Goal: Use online tool/utility: Utilize a website feature to perform a specific function

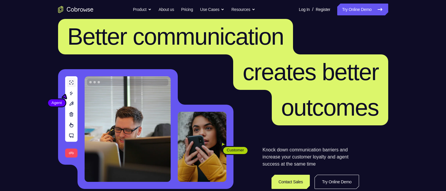
scroll to position [24, 0]
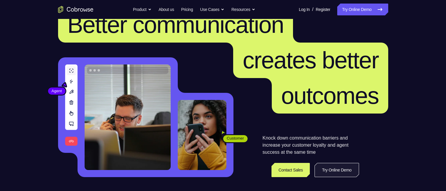
click at [340, 171] on link "Try Online Demo" at bounding box center [337, 170] width 44 height 14
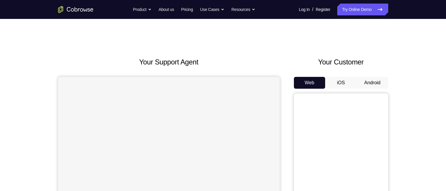
click at [369, 85] on button "Android" at bounding box center [373, 83] width 32 height 12
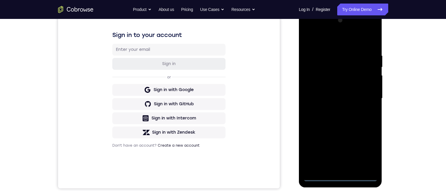
click at [341, 177] on div at bounding box center [341, 98] width 74 height 165
click at [365, 149] on div at bounding box center [341, 98] width 74 height 165
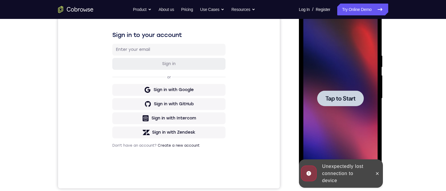
click at [339, 97] on span "Tap to Start" at bounding box center [341, 98] width 30 height 6
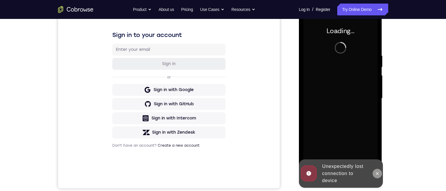
click at [376, 173] on icon at bounding box center [377, 173] width 5 height 5
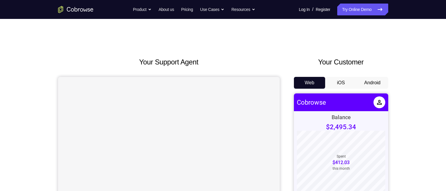
click at [378, 83] on button "Android" at bounding box center [373, 83] width 32 height 12
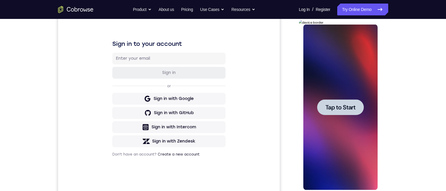
scroll to position [86, 0]
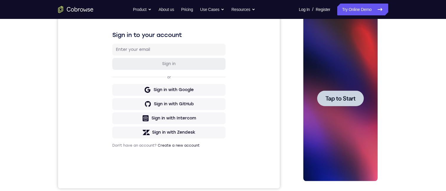
click at [338, 100] on span "Tap to Start" at bounding box center [341, 98] width 30 height 6
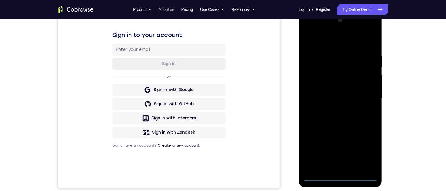
click at [341, 176] on div at bounding box center [341, 98] width 74 height 165
click at [366, 148] on div at bounding box center [341, 98] width 74 height 165
click at [308, 30] on div at bounding box center [341, 98] width 74 height 165
click at [366, 95] on div at bounding box center [341, 98] width 74 height 165
click at [340, 100] on div at bounding box center [341, 98] width 74 height 165
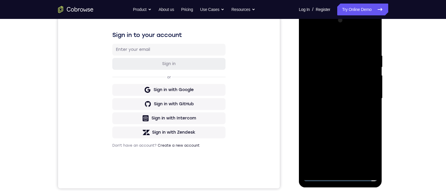
click at [340, 100] on div at bounding box center [341, 98] width 74 height 165
click at [335, 110] on div at bounding box center [341, 98] width 74 height 165
click at [320, 93] on div at bounding box center [341, 98] width 74 height 165
click at [316, 85] on div at bounding box center [341, 98] width 74 height 165
click at [369, 88] on div at bounding box center [341, 98] width 74 height 165
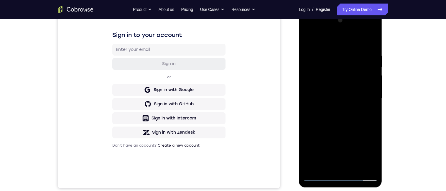
click at [350, 100] on div at bounding box center [341, 98] width 74 height 165
click at [339, 119] on div at bounding box center [341, 98] width 74 height 165
click at [339, 122] on div at bounding box center [341, 98] width 74 height 165
click at [334, 49] on div at bounding box center [341, 98] width 74 height 165
drag, startPoint x: 313, startPoint y: 107, endPoint x: 317, endPoint y: 101, distance: 7.7
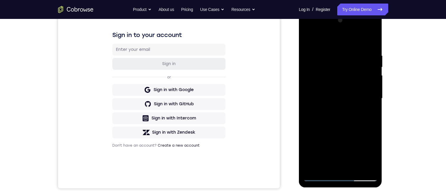
click at [313, 107] on div at bounding box center [341, 98] width 74 height 165
click at [357, 41] on div at bounding box center [341, 98] width 74 height 165
click at [323, 88] on div at bounding box center [341, 98] width 74 height 165
click at [372, 92] on div at bounding box center [341, 98] width 74 height 165
click at [308, 95] on div at bounding box center [341, 98] width 74 height 165
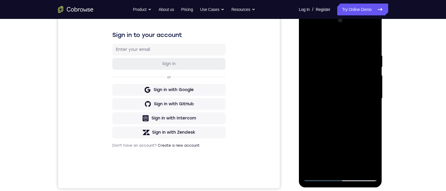
click at [308, 95] on div at bounding box center [341, 98] width 74 height 165
click at [364, 167] on div at bounding box center [341, 98] width 74 height 165
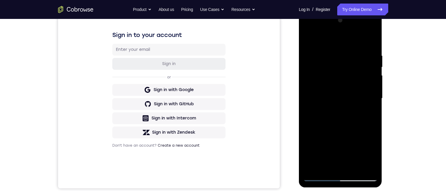
click at [370, 165] on div at bounding box center [341, 98] width 74 height 165
click at [326, 141] on div at bounding box center [341, 98] width 74 height 165
click at [367, 40] on div at bounding box center [341, 98] width 74 height 165
click at [377, 96] on div at bounding box center [341, 98] width 74 height 165
click at [373, 97] on div at bounding box center [341, 98] width 74 height 165
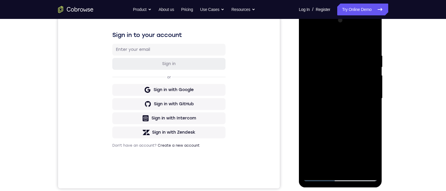
click at [373, 97] on div at bounding box center [341, 98] width 74 height 165
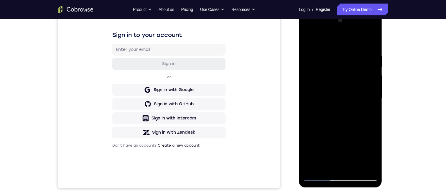
click at [373, 97] on div at bounding box center [341, 98] width 74 height 165
click at [365, 165] on div at bounding box center [341, 98] width 74 height 165
click at [371, 115] on div at bounding box center [341, 98] width 74 height 165
click at [364, 166] on div at bounding box center [341, 98] width 74 height 165
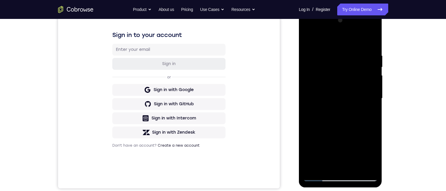
click at [368, 136] on div at bounding box center [341, 98] width 74 height 165
click at [369, 102] on div at bounding box center [341, 98] width 74 height 165
click at [373, 103] on div at bounding box center [341, 98] width 74 height 165
click at [364, 165] on div at bounding box center [341, 98] width 74 height 165
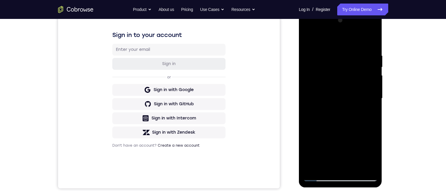
click at [374, 93] on div at bounding box center [341, 98] width 74 height 165
click at [369, 99] on div at bounding box center [341, 98] width 74 height 165
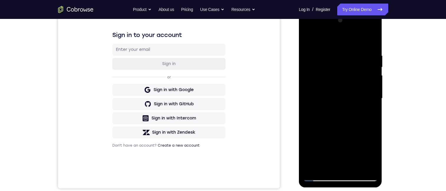
click at [369, 99] on div at bounding box center [341, 98] width 74 height 165
click at [363, 166] on div at bounding box center [341, 98] width 74 height 165
click at [370, 112] on div at bounding box center [341, 98] width 74 height 165
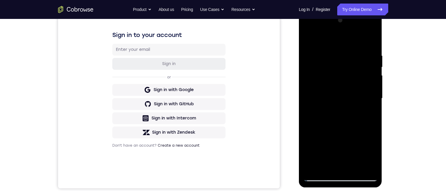
click at [372, 111] on div at bounding box center [341, 98] width 74 height 165
click at [309, 94] on div at bounding box center [341, 98] width 74 height 165
click at [365, 166] on div at bounding box center [341, 98] width 74 height 165
click at [373, 139] on div at bounding box center [341, 98] width 74 height 165
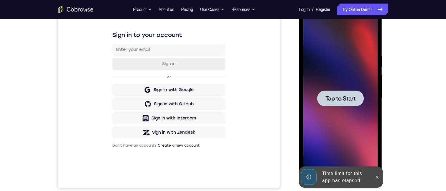
click at [336, 96] on span "Tap to Start" at bounding box center [341, 98] width 30 height 6
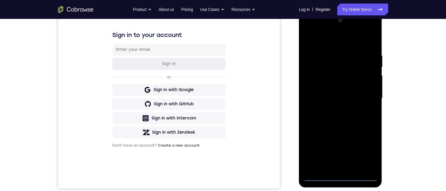
click at [340, 177] on div at bounding box center [341, 98] width 74 height 165
click at [368, 146] on div at bounding box center [341, 98] width 74 height 165
click at [309, 30] on div at bounding box center [341, 98] width 74 height 165
click at [366, 95] on div at bounding box center [341, 98] width 74 height 165
click at [334, 169] on div at bounding box center [341, 98] width 74 height 165
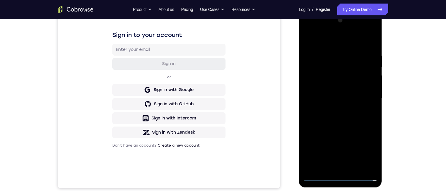
click at [315, 94] on div at bounding box center [341, 98] width 74 height 165
click at [313, 87] on div at bounding box center [341, 98] width 74 height 165
click at [325, 97] on div at bounding box center [341, 98] width 74 height 165
click at [340, 118] on div at bounding box center [341, 98] width 74 height 165
click at [367, 40] on div at bounding box center [341, 98] width 74 height 165
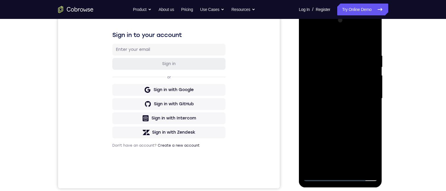
click at [330, 53] on div at bounding box center [341, 98] width 74 height 165
click at [373, 47] on div at bounding box center [341, 98] width 74 height 165
click at [332, 53] on div at bounding box center [341, 98] width 74 height 165
click at [373, 74] on div at bounding box center [341, 98] width 74 height 165
click at [374, 104] on div at bounding box center [341, 98] width 74 height 165
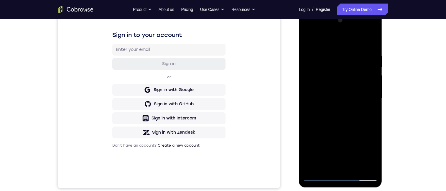
click at [374, 104] on div at bounding box center [341, 98] width 74 height 165
click at [373, 98] on div at bounding box center [341, 98] width 74 height 165
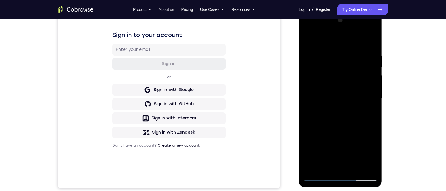
click at [373, 98] on div at bounding box center [341, 98] width 74 height 165
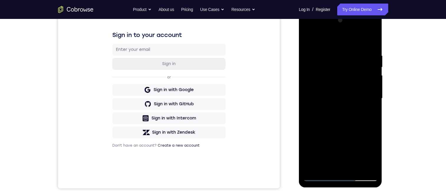
click at [373, 98] on div at bounding box center [341, 98] width 74 height 165
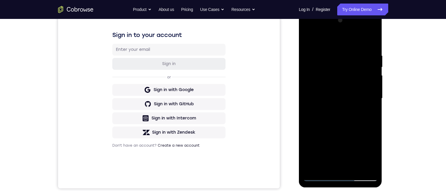
click at [373, 98] on div at bounding box center [341, 98] width 74 height 165
drag, startPoint x: 373, startPoint y: 97, endPoint x: 369, endPoint y: 61, distance: 36.9
click at [369, 61] on div at bounding box center [341, 98] width 74 height 165
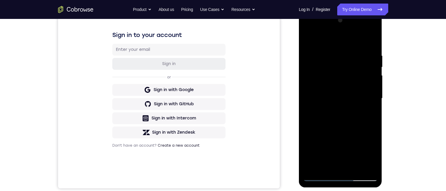
click at [372, 94] on div at bounding box center [341, 98] width 74 height 165
click at [374, 100] on div at bounding box center [341, 98] width 74 height 165
click at [372, 100] on div at bounding box center [341, 98] width 74 height 165
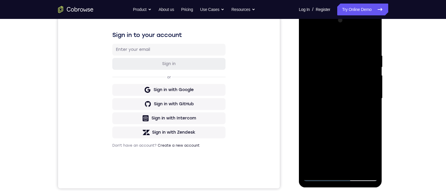
click at [372, 100] on div at bounding box center [341, 98] width 74 height 165
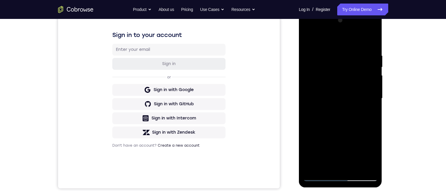
click at [372, 100] on div at bounding box center [341, 98] width 74 height 165
click at [333, 50] on div at bounding box center [341, 98] width 74 height 165
click at [370, 41] on div at bounding box center [341, 98] width 74 height 165
click at [374, 39] on div at bounding box center [341, 98] width 74 height 165
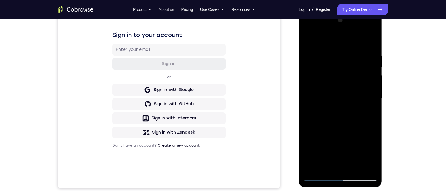
click at [308, 38] on div at bounding box center [341, 98] width 74 height 165
click at [357, 166] on div at bounding box center [341, 98] width 74 height 165
click at [338, 121] on div at bounding box center [341, 98] width 74 height 165
click at [367, 110] on div at bounding box center [341, 98] width 74 height 165
click at [333, 90] on div at bounding box center [341, 98] width 74 height 165
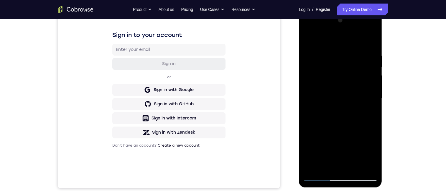
click at [327, 165] on div at bounding box center [341, 98] width 74 height 165
click at [364, 145] on div at bounding box center [341, 98] width 74 height 165
click at [369, 114] on div at bounding box center [341, 98] width 74 height 165
click at [350, 133] on div at bounding box center [341, 98] width 74 height 165
click at [320, 155] on div at bounding box center [341, 98] width 74 height 165
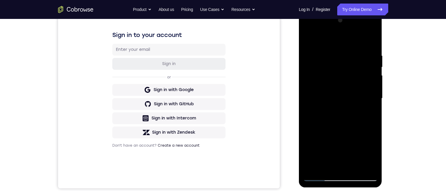
click at [359, 134] on div at bounding box center [341, 98] width 74 height 165
click at [355, 156] on div at bounding box center [341, 98] width 74 height 165
click at [356, 146] on div at bounding box center [341, 98] width 74 height 165
click at [359, 133] on div at bounding box center [341, 98] width 74 height 165
click at [320, 155] on div at bounding box center [341, 98] width 74 height 165
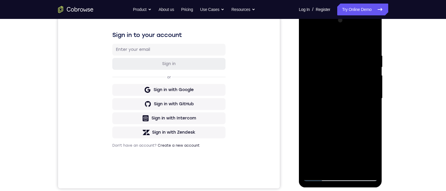
click at [322, 135] on div at bounding box center [341, 98] width 74 height 165
click at [369, 113] on div at bounding box center [341, 98] width 74 height 165
click at [338, 134] on div at bounding box center [341, 98] width 74 height 165
click at [353, 133] on div at bounding box center [341, 98] width 74 height 165
click at [348, 146] on div at bounding box center [341, 98] width 74 height 165
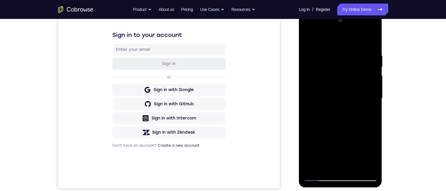
click at [367, 114] on div at bounding box center [341, 98] width 74 height 165
click at [309, 41] on div at bounding box center [341, 98] width 74 height 165
click at [330, 114] on div at bounding box center [341, 98] width 74 height 165
click at [307, 40] on div at bounding box center [341, 98] width 74 height 165
click at [328, 103] on div at bounding box center [341, 98] width 74 height 165
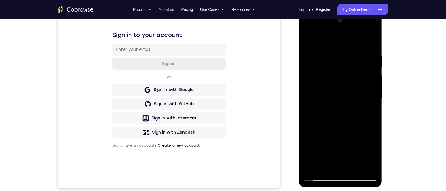
click at [331, 164] on div at bounding box center [341, 98] width 74 height 165
click at [314, 135] on div at bounding box center [341, 98] width 74 height 165
click at [373, 155] on div at bounding box center [341, 98] width 74 height 165
click at [369, 113] on div at bounding box center [341, 98] width 74 height 165
click at [308, 40] on div at bounding box center [341, 98] width 74 height 165
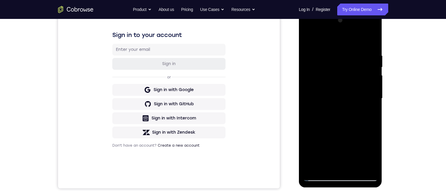
click at [310, 61] on div at bounding box center [341, 98] width 74 height 165
click at [310, 40] on div at bounding box center [341, 98] width 74 height 165
click at [325, 45] on div at bounding box center [341, 98] width 74 height 165
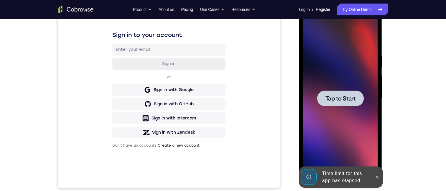
click at [332, 100] on span "Tap to Start" at bounding box center [341, 98] width 30 height 6
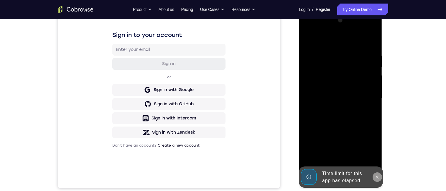
click at [377, 178] on icon at bounding box center [378, 176] width 3 height 3
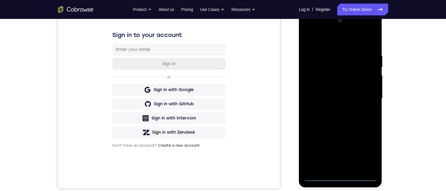
click at [339, 175] on div at bounding box center [341, 98] width 74 height 165
click at [339, 176] on div at bounding box center [341, 98] width 74 height 165
click at [340, 178] on div at bounding box center [341, 98] width 74 height 165
click at [369, 148] on div at bounding box center [341, 98] width 74 height 165
click at [309, 29] on div at bounding box center [341, 98] width 74 height 165
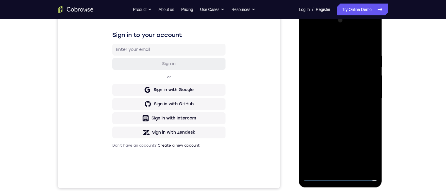
click at [366, 96] on div at bounding box center [341, 98] width 74 height 165
click at [334, 110] on div at bounding box center [341, 98] width 74 height 165
click at [316, 92] on div at bounding box center [341, 98] width 74 height 165
click at [316, 84] on div at bounding box center [341, 98] width 74 height 165
click at [326, 96] on div at bounding box center [341, 98] width 74 height 165
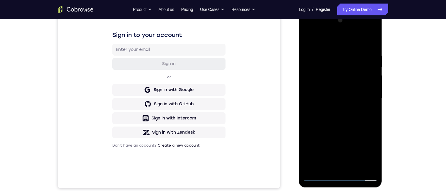
click at [346, 119] on div at bounding box center [341, 98] width 74 height 165
click at [352, 167] on div at bounding box center [341, 98] width 74 height 165
click at [367, 40] on div at bounding box center [341, 98] width 74 height 165
click at [345, 111] on div at bounding box center [341, 98] width 74 height 165
click at [354, 166] on div at bounding box center [341, 98] width 74 height 165
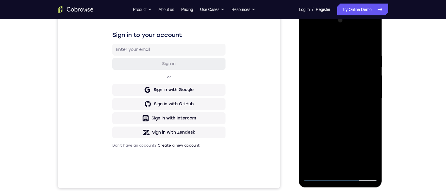
click at [340, 121] on div at bounding box center [341, 98] width 74 height 165
click at [365, 109] on div at bounding box center [341, 98] width 74 height 165
click at [313, 56] on div at bounding box center [341, 98] width 74 height 165
click at [339, 62] on div at bounding box center [341, 98] width 74 height 165
click at [376, 156] on div at bounding box center [341, 98] width 74 height 165
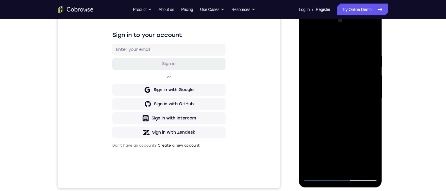
click at [376, 156] on div at bounding box center [341, 98] width 74 height 165
click at [374, 156] on div at bounding box center [341, 98] width 74 height 165
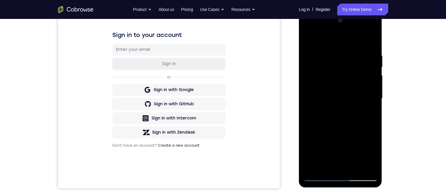
click at [374, 156] on div at bounding box center [341, 98] width 74 height 165
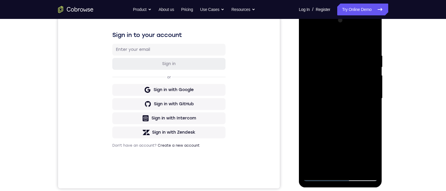
click at [309, 164] on div at bounding box center [341, 98] width 74 height 165
click at [306, 146] on div at bounding box center [341, 98] width 74 height 165
click at [306, 167] on div at bounding box center [341, 98] width 74 height 165
click at [356, 155] on div at bounding box center [341, 98] width 74 height 165
click at [319, 145] on div at bounding box center [341, 98] width 74 height 165
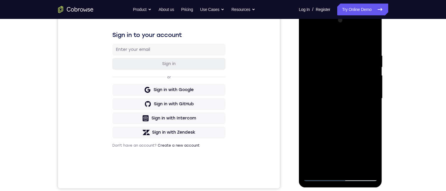
click at [329, 94] on div at bounding box center [341, 98] width 74 height 165
click at [326, 166] on div at bounding box center [341, 98] width 74 height 165
click at [372, 140] on div at bounding box center [341, 98] width 74 height 165
drag, startPoint x: 360, startPoint y: 155, endPoint x: 332, endPoint y: 120, distance: 45.2
click at [332, 120] on div at bounding box center [341, 98] width 74 height 165
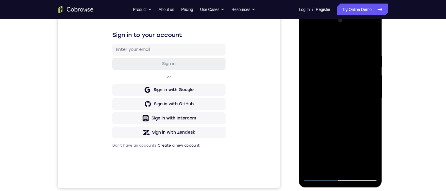
drag, startPoint x: 331, startPoint y: 145, endPoint x: 305, endPoint y: 57, distance: 91.3
click at [304, 51] on div at bounding box center [341, 98] width 74 height 165
drag, startPoint x: 331, startPoint y: 135, endPoint x: 336, endPoint y: 153, distance: 18.5
click at [336, 153] on div at bounding box center [341, 98] width 74 height 165
drag, startPoint x: 338, startPoint y: 152, endPoint x: 325, endPoint y: 116, distance: 37.9
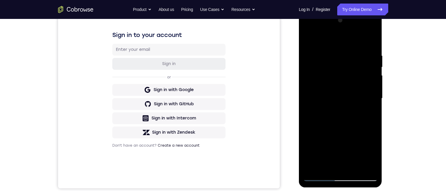
click at [325, 116] on div at bounding box center [341, 98] width 74 height 165
drag, startPoint x: 331, startPoint y: 146, endPoint x: 327, endPoint y: 118, distance: 28.1
click at [327, 118] on div at bounding box center [341, 98] width 74 height 165
drag, startPoint x: 327, startPoint y: 147, endPoint x: 321, endPoint y: 121, distance: 26.6
click at [321, 119] on div at bounding box center [341, 98] width 74 height 165
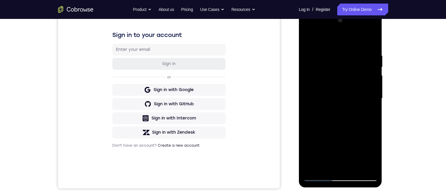
drag, startPoint x: 337, startPoint y: 138, endPoint x: 337, endPoint y: 155, distance: 16.8
click at [337, 156] on div at bounding box center [341, 98] width 74 height 165
drag, startPoint x: 338, startPoint y: 133, endPoint x: 334, endPoint y: 132, distance: 4.8
click at [334, 132] on div at bounding box center [341, 98] width 74 height 165
drag, startPoint x: 334, startPoint y: 132, endPoint x: 331, endPoint y: 153, distance: 21.4
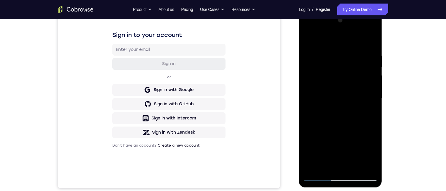
click at [332, 154] on div at bounding box center [341, 98] width 74 height 165
drag, startPoint x: 331, startPoint y: 139, endPoint x: 329, endPoint y: 161, distance: 22.2
click at [329, 161] on div at bounding box center [341, 98] width 74 height 165
drag, startPoint x: 338, startPoint y: 133, endPoint x: 336, endPoint y: 155, distance: 22.8
click at [337, 157] on div at bounding box center [341, 98] width 74 height 165
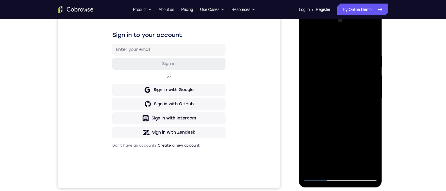
drag, startPoint x: 331, startPoint y: 131, endPoint x: 333, endPoint y: 155, distance: 24.5
click at [333, 155] on div at bounding box center [341, 98] width 74 height 165
drag, startPoint x: 333, startPoint y: 137, endPoint x: 331, endPoint y: 160, distance: 22.5
click at [331, 161] on div at bounding box center [341, 98] width 74 height 165
drag, startPoint x: 338, startPoint y: 140, endPoint x: 337, endPoint y: 157, distance: 16.8
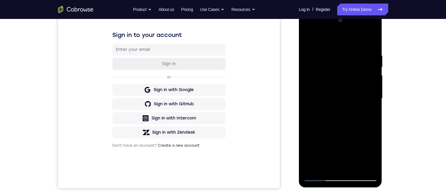
click at [337, 157] on div at bounding box center [341, 98] width 74 height 165
drag, startPoint x: 340, startPoint y: 139, endPoint x: 338, endPoint y: 158, distance: 19.3
click at [338, 158] on div at bounding box center [341, 98] width 74 height 165
drag, startPoint x: 339, startPoint y: 140, endPoint x: 338, endPoint y: 146, distance: 6.6
click at [338, 146] on div at bounding box center [341, 98] width 74 height 165
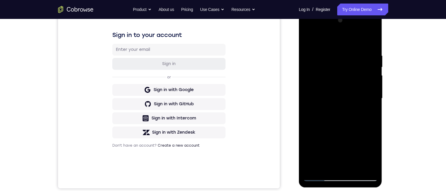
click at [338, 146] on div at bounding box center [341, 98] width 74 height 165
drag, startPoint x: 338, startPoint y: 146, endPoint x: 336, endPoint y: 163, distance: 17.2
click at [336, 163] on div at bounding box center [341, 98] width 74 height 165
drag, startPoint x: 338, startPoint y: 130, endPoint x: 336, endPoint y: 148, distance: 17.2
click at [336, 148] on div at bounding box center [341, 98] width 74 height 165
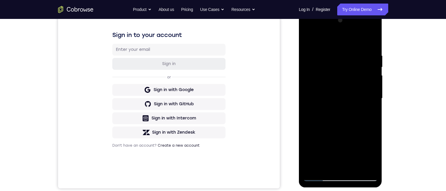
drag, startPoint x: 337, startPoint y: 135, endPoint x: 334, endPoint y: 152, distance: 17.0
click at [334, 154] on div at bounding box center [341, 98] width 74 height 165
drag, startPoint x: 333, startPoint y: 136, endPoint x: 331, endPoint y: 156, distance: 20.4
click at [331, 156] on div at bounding box center [341, 98] width 74 height 165
click at [354, 119] on div at bounding box center [341, 98] width 74 height 165
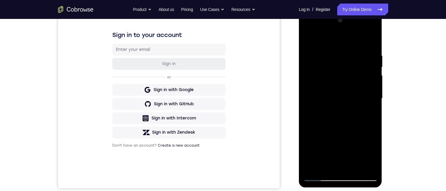
click at [360, 118] on div at bounding box center [341, 98] width 74 height 165
click at [366, 120] on div at bounding box center [341, 98] width 74 height 165
click at [372, 120] on div at bounding box center [341, 98] width 74 height 165
drag, startPoint x: 342, startPoint y: 139, endPoint x: 329, endPoint y: 110, distance: 30.9
click at [329, 110] on div at bounding box center [341, 98] width 74 height 165
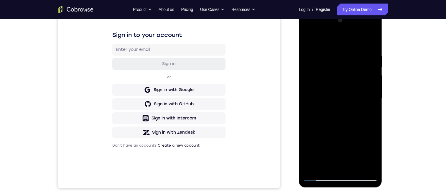
drag, startPoint x: 333, startPoint y: 147, endPoint x: 318, endPoint y: 109, distance: 40.9
click at [318, 109] on div at bounding box center [341, 98] width 74 height 165
drag, startPoint x: 339, startPoint y: 148, endPoint x: 310, endPoint y: 138, distance: 31.3
click at [310, 138] on div at bounding box center [341, 98] width 74 height 165
click at [308, 143] on div at bounding box center [341, 98] width 74 height 165
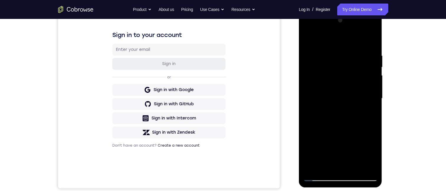
click at [321, 119] on div at bounding box center [341, 98] width 74 height 165
drag, startPoint x: 338, startPoint y: 149, endPoint x: 332, endPoint y: 127, distance: 22.9
click at [332, 125] on div at bounding box center [341, 98] width 74 height 165
drag, startPoint x: 333, startPoint y: 152, endPoint x: 325, endPoint y: 122, distance: 31.2
click at [325, 122] on div at bounding box center [341, 98] width 74 height 165
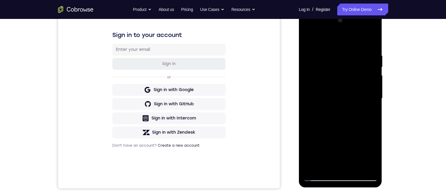
drag, startPoint x: 333, startPoint y: 150, endPoint x: 331, endPoint y: 127, distance: 23.1
click at [331, 125] on div at bounding box center [341, 98] width 74 height 165
drag, startPoint x: 338, startPoint y: 151, endPoint x: 325, endPoint y: 102, distance: 50.8
click at [324, 98] on div at bounding box center [341, 98] width 74 height 165
click at [348, 125] on div at bounding box center [341, 98] width 74 height 165
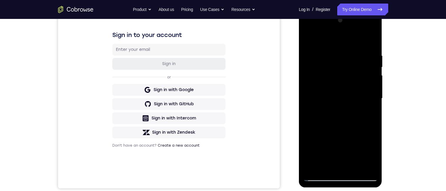
click at [371, 40] on div at bounding box center [341, 98] width 74 height 165
click at [332, 91] on div at bounding box center [341, 98] width 74 height 165
click at [326, 168] on div at bounding box center [341, 98] width 74 height 165
click at [318, 165] on div at bounding box center [341, 98] width 74 height 165
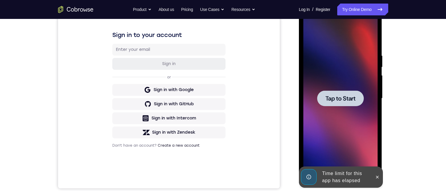
click at [338, 101] on span "Tap to Start" at bounding box center [341, 98] width 30 height 6
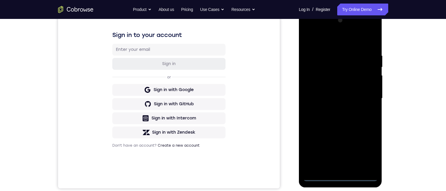
click at [340, 175] on div at bounding box center [341, 98] width 74 height 165
click at [365, 151] on div at bounding box center [341, 98] width 74 height 165
click at [308, 28] on div at bounding box center [341, 98] width 74 height 165
click at [366, 95] on div at bounding box center [341, 98] width 74 height 165
click at [334, 109] on div at bounding box center [341, 98] width 74 height 165
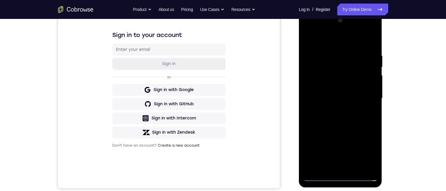
click at [319, 91] on div at bounding box center [341, 98] width 74 height 165
click at [320, 88] on div at bounding box center [341, 98] width 74 height 165
click at [333, 99] on div at bounding box center [341, 98] width 74 height 165
click at [341, 119] on div at bounding box center [341, 98] width 74 height 165
click at [331, 52] on div at bounding box center [341, 98] width 74 height 165
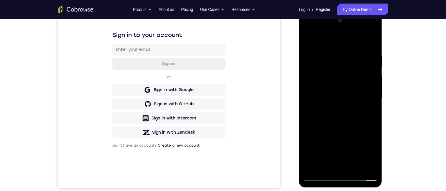
click at [372, 45] on div at bounding box center [341, 98] width 74 height 165
click at [332, 53] on div at bounding box center [341, 98] width 74 height 165
click at [373, 85] on div at bounding box center [341, 98] width 74 height 165
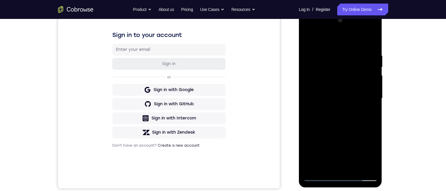
click at [373, 85] on div at bounding box center [341, 98] width 74 height 165
click at [372, 84] on div at bounding box center [341, 98] width 74 height 165
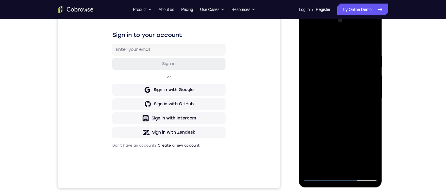
click at [371, 41] on div at bounding box center [341, 98] width 74 height 165
click at [373, 39] on div at bounding box center [341, 98] width 74 height 165
click at [308, 37] on div at bounding box center [341, 98] width 74 height 165
click at [354, 166] on div at bounding box center [341, 98] width 74 height 165
click at [343, 129] on div at bounding box center [341, 98] width 74 height 165
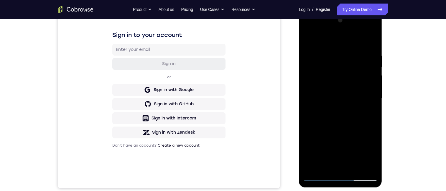
click at [332, 89] on div at bounding box center [341, 98] width 74 height 165
click at [321, 165] on div at bounding box center [341, 98] width 74 height 165
click at [339, 123] on div at bounding box center [341, 98] width 74 height 165
click at [369, 113] on div at bounding box center [341, 98] width 74 height 165
click at [307, 41] on div at bounding box center [341, 98] width 74 height 165
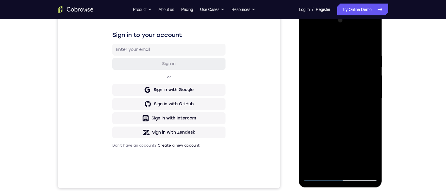
click at [327, 115] on div at bounding box center [341, 98] width 74 height 165
click at [308, 37] on div at bounding box center [341, 98] width 74 height 165
click at [354, 168] on div at bounding box center [341, 98] width 74 height 165
click at [328, 91] on div at bounding box center [341, 98] width 74 height 165
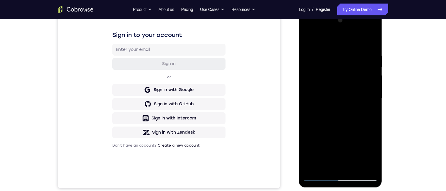
click at [324, 154] on div at bounding box center [341, 98] width 74 height 165
click at [308, 39] on div at bounding box center [341, 98] width 74 height 165
click at [308, 37] on div at bounding box center [341, 98] width 74 height 165
click at [341, 168] on div at bounding box center [341, 98] width 74 height 165
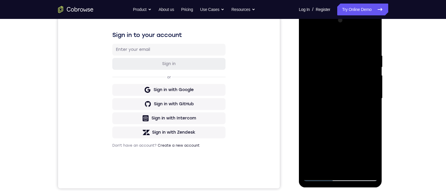
drag, startPoint x: 329, startPoint y: 106, endPoint x: 312, endPoint y: 35, distance: 73.2
click at [312, 31] on div at bounding box center [341, 98] width 74 height 165
drag, startPoint x: 356, startPoint y: 114, endPoint x: 335, endPoint y: 39, distance: 77.9
click at [335, 39] on div at bounding box center [341, 98] width 74 height 165
drag, startPoint x: 331, startPoint y: 78, endPoint x: 331, endPoint y: 152, distance: 73.5
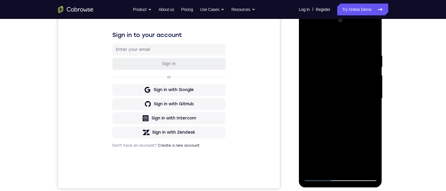
click at [331, 152] on div at bounding box center [341, 98] width 74 height 165
drag, startPoint x: 344, startPoint y: 120, endPoint x: 333, endPoint y: 65, distance: 56.5
click at [333, 64] on div at bounding box center [341, 98] width 74 height 165
drag, startPoint x: 334, startPoint y: 123, endPoint x: 329, endPoint y: 39, distance: 83.9
click at [329, 39] on div at bounding box center [341, 98] width 74 height 165
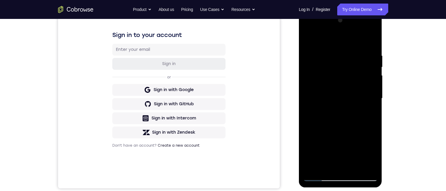
drag, startPoint x: 330, startPoint y: 116, endPoint x: 321, endPoint y: 36, distance: 81.0
click at [321, 33] on div at bounding box center [341, 98] width 74 height 165
drag, startPoint x: 334, startPoint y: 117, endPoint x: 323, endPoint y: 48, distance: 70.3
click at [323, 48] on div at bounding box center [341, 98] width 74 height 165
click at [393, 60] on div "Your Support Agent Your Customer Web iOS Android Next Steps We’d be happy to gi…" at bounding box center [224, 126] width 378 height 389
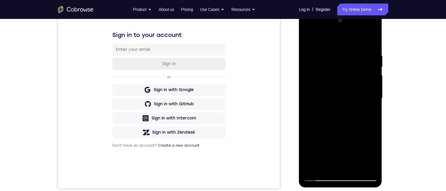
drag, startPoint x: 334, startPoint y: 115, endPoint x: 325, endPoint y: 49, distance: 66.7
click at [325, 47] on div at bounding box center [341, 98] width 74 height 165
click at [312, 168] on div at bounding box center [341, 98] width 74 height 165
click at [368, 169] on div at bounding box center [341, 98] width 74 height 165
click at [364, 122] on div at bounding box center [341, 98] width 74 height 165
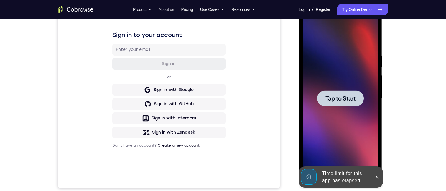
click at [334, 97] on span "Tap to Start" at bounding box center [341, 98] width 30 height 6
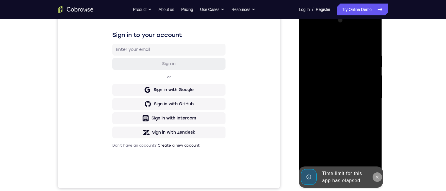
click at [376, 175] on icon at bounding box center [377, 176] width 5 height 5
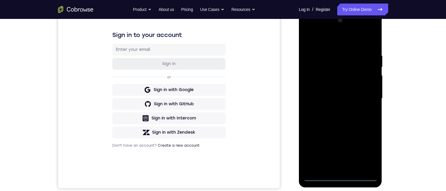
click at [342, 177] on div at bounding box center [341, 98] width 74 height 165
click at [366, 151] on div at bounding box center [341, 98] width 74 height 165
click at [310, 30] on div at bounding box center [341, 98] width 74 height 165
click at [370, 95] on div at bounding box center [341, 98] width 74 height 165
drag, startPoint x: 291, startPoint y: 80, endPoint x: 0, endPoint y: 73, distance: 290.8
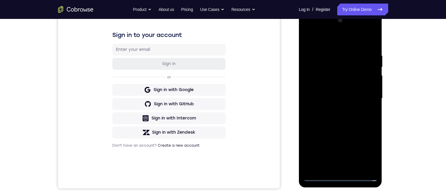
click at [291, 80] on div "Your Support Agent Your Customer Web iOS Android" at bounding box center [223, 79] width 331 height 218
click at [366, 95] on div at bounding box center [341, 98] width 74 height 165
click at [366, 93] on div at bounding box center [341, 98] width 74 height 165
click at [366, 92] on div at bounding box center [341, 98] width 74 height 165
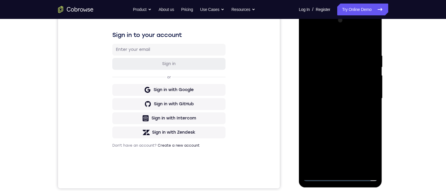
click at [325, 118] on div at bounding box center [341, 98] width 74 height 165
click at [334, 109] on div at bounding box center [341, 98] width 74 height 165
click at [320, 92] on div at bounding box center [341, 98] width 74 height 165
click at [321, 86] on div at bounding box center [341, 98] width 74 height 165
click at [333, 98] on div at bounding box center [341, 98] width 74 height 165
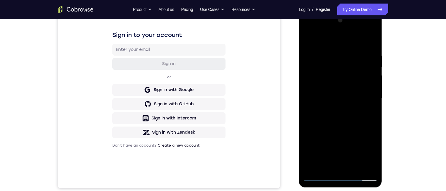
click at [351, 119] on div at bounding box center [341, 98] width 74 height 165
click at [372, 47] on div at bounding box center [341, 98] width 74 height 165
click at [367, 167] on div at bounding box center [341, 98] width 74 height 165
click at [364, 120] on div at bounding box center [341, 98] width 74 height 165
click at [318, 60] on div at bounding box center [341, 98] width 74 height 165
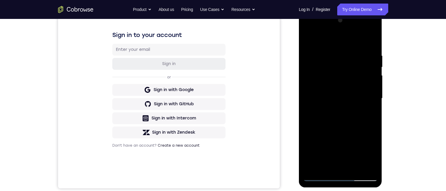
click at [320, 56] on div at bounding box center [341, 98] width 74 height 165
click at [324, 54] on div at bounding box center [341, 98] width 74 height 165
click at [328, 41] on div at bounding box center [341, 98] width 74 height 165
click at [323, 57] on div at bounding box center [341, 98] width 74 height 165
click at [313, 52] on div at bounding box center [341, 98] width 74 height 165
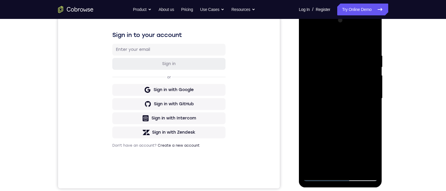
click at [313, 52] on div at bounding box center [341, 98] width 74 height 165
click at [308, 37] on div at bounding box center [341, 98] width 74 height 165
click at [314, 168] on div at bounding box center [341, 98] width 74 height 165
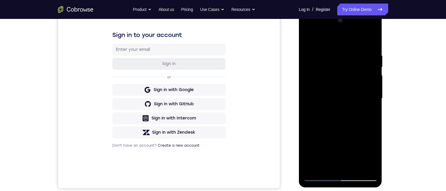
click at [314, 168] on div at bounding box center [341, 98] width 74 height 165
click at [328, 167] on div at bounding box center [341, 98] width 74 height 165
click at [326, 167] on div at bounding box center [341, 98] width 74 height 165
click at [326, 166] on div at bounding box center [341, 98] width 74 height 165
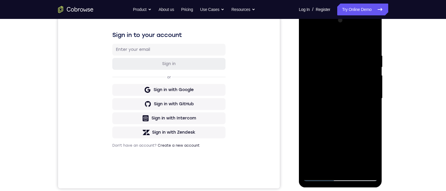
click at [319, 37] on div at bounding box center [341, 98] width 74 height 165
click at [310, 86] on div at bounding box center [341, 98] width 74 height 165
click at [369, 41] on div at bounding box center [341, 98] width 74 height 165
click at [312, 129] on div at bounding box center [341, 98] width 74 height 165
click at [310, 142] on div at bounding box center [341, 98] width 74 height 165
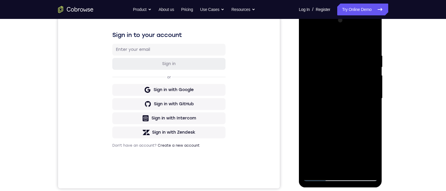
click at [363, 110] on div at bounding box center [341, 98] width 74 height 165
click at [366, 110] on div at bounding box center [341, 98] width 74 height 165
click at [308, 93] on div at bounding box center [341, 98] width 74 height 165
click at [309, 40] on div at bounding box center [341, 98] width 74 height 165
click at [310, 94] on div at bounding box center [341, 98] width 74 height 165
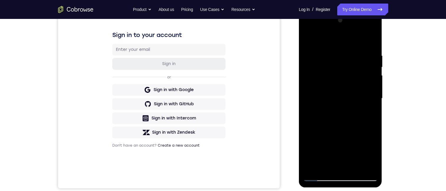
click at [362, 104] on div at bounding box center [341, 98] width 74 height 165
click at [372, 150] on div at bounding box center [341, 98] width 74 height 165
drag, startPoint x: 339, startPoint y: 136, endPoint x: 319, endPoint y: 151, distance: 24.4
click at [319, 151] on div at bounding box center [341, 98] width 74 height 165
drag, startPoint x: 331, startPoint y: 140, endPoint x: 321, endPoint y: 61, distance: 79.0
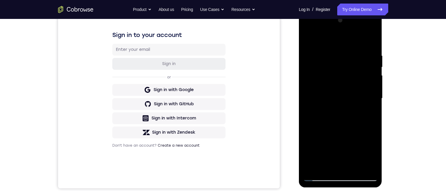
click at [321, 61] on div at bounding box center [341, 98] width 74 height 165
click at [311, 154] on div at bounding box center [341, 98] width 74 height 165
click at [371, 42] on div at bounding box center [341, 98] width 74 height 165
drag, startPoint x: 333, startPoint y: 145, endPoint x: 326, endPoint y: 84, distance: 60.6
click at [326, 84] on div at bounding box center [341, 98] width 74 height 165
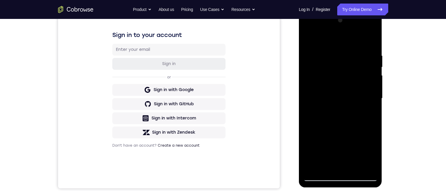
drag, startPoint x: 331, startPoint y: 141, endPoint x: 320, endPoint y: 66, distance: 76.3
click at [320, 64] on div at bounding box center [341, 98] width 74 height 165
drag, startPoint x: 328, startPoint y: 82, endPoint x: 331, endPoint y: 136, distance: 54.1
click at [331, 136] on div at bounding box center [341, 98] width 74 height 165
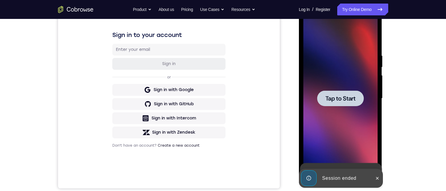
click at [337, 100] on span "Tap to Start" at bounding box center [341, 98] width 30 height 6
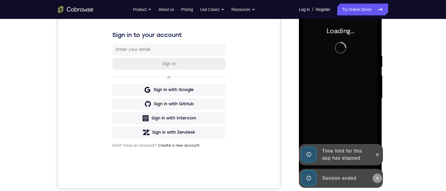
click at [378, 177] on icon at bounding box center [377, 178] width 5 height 5
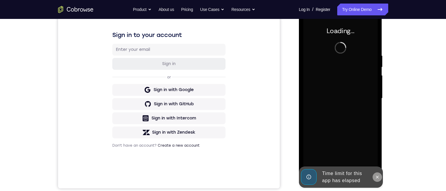
click at [379, 176] on icon at bounding box center [377, 176] width 5 height 5
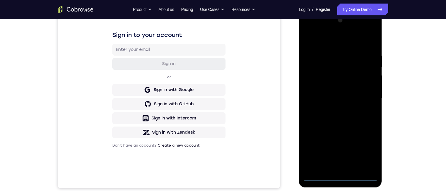
click at [341, 176] on div at bounding box center [341, 98] width 74 height 165
click at [367, 151] on div at bounding box center [341, 98] width 74 height 165
click at [310, 29] on div at bounding box center [341, 98] width 74 height 165
click at [366, 96] on div at bounding box center [341, 98] width 74 height 165
click at [334, 109] on div at bounding box center [341, 98] width 74 height 165
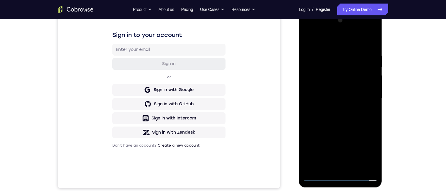
click at [320, 93] on div at bounding box center [341, 98] width 74 height 165
click at [320, 86] on div at bounding box center [341, 98] width 74 height 165
click at [331, 99] on div at bounding box center [341, 98] width 74 height 165
click at [341, 118] on div at bounding box center [341, 98] width 74 height 165
click at [372, 47] on div at bounding box center [341, 98] width 74 height 165
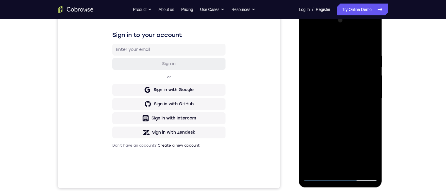
click at [328, 167] on div at bounding box center [341, 98] width 74 height 165
click at [318, 38] on div at bounding box center [341, 98] width 74 height 165
drag, startPoint x: 331, startPoint y: 90, endPoint x: 325, endPoint y: 94, distance: 7.0
click at [325, 95] on div at bounding box center [341, 98] width 74 height 165
drag, startPoint x: 325, startPoint y: 94, endPoint x: 321, endPoint y: 46, distance: 48.5
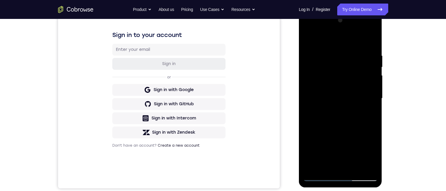
click at [321, 46] on div at bounding box center [341, 98] width 74 height 165
drag, startPoint x: 325, startPoint y: 102, endPoint x: 326, endPoint y: 57, distance: 44.9
click at [326, 55] on div at bounding box center [341, 98] width 74 height 165
drag, startPoint x: 326, startPoint y: 99, endPoint x: 323, endPoint y: 52, distance: 47.0
click at [323, 50] on div at bounding box center [341, 98] width 74 height 165
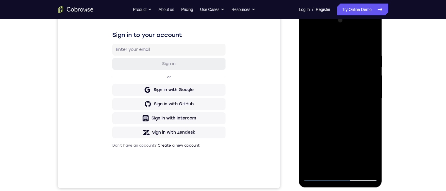
click at [336, 133] on div at bounding box center [341, 98] width 74 height 165
click at [330, 134] on div at bounding box center [341, 98] width 74 height 165
drag, startPoint x: 329, startPoint y: 48, endPoint x: 325, endPoint y: 84, distance: 35.9
click at [325, 85] on div at bounding box center [341, 98] width 74 height 165
click at [311, 50] on div at bounding box center [341, 98] width 74 height 165
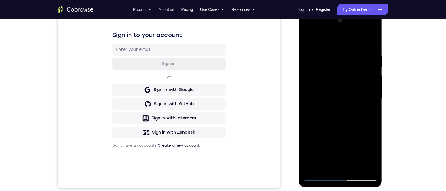
click at [370, 40] on div at bounding box center [341, 98] width 74 height 165
click at [310, 49] on div at bounding box center [341, 98] width 74 height 165
click at [376, 96] on div at bounding box center [341, 98] width 74 height 165
click at [350, 99] on div at bounding box center [341, 98] width 74 height 165
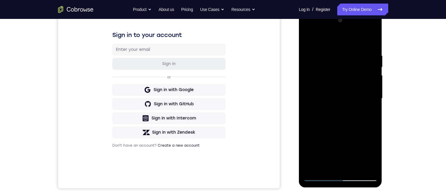
drag, startPoint x: 350, startPoint y: 99, endPoint x: 363, endPoint y: 77, distance: 24.9
click at [363, 78] on div at bounding box center [341, 98] width 74 height 165
click at [369, 40] on div at bounding box center [341, 98] width 74 height 165
click at [363, 38] on div at bounding box center [341, 98] width 74 height 165
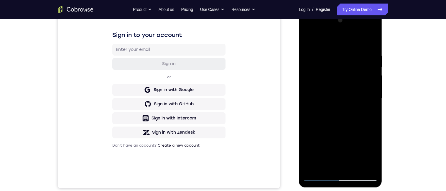
click at [364, 145] on div at bounding box center [341, 98] width 74 height 165
click at [310, 143] on div at bounding box center [341, 98] width 74 height 165
click at [362, 155] on div at bounding box center [341, 98] width 74 height 165
click at [312, 143] on div at bounding box center [341, 98] width 74 height 165
click at [329, 133] on div at bounding box center [341, 98] width 74 height 165
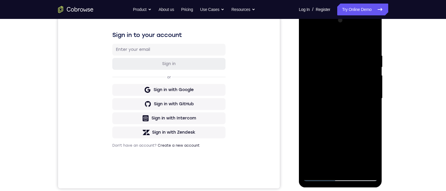
click at [360, 132] on div at bounding box center [341, 98] width 74 height 165
click at [319, 155] on div at bounding box center [341, 98] width 74 height 165
click at [311, 146] on div at bounding box center [341, 98] width 74 height 165
click at [373, 153] on div at bounding box center [341, 98] width 74 height 165
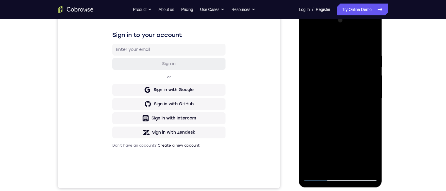
click at [372, 39] on div at bounding box center [341, 98] width 74 height 165
drag, startPoint x: 313, startPoint y: 125, endPoint x: 282, endPoint y: 121, distance: 31.0
click at [299, 121] on html "Online web based iOS Simulators and Android Emulators. Run iPhone, iPad, Mobile…" at bounding box center [341, 99] width 84 height 177
click at [282, 121] on div "Your Support Agent Your Customer Web iOS Android" at bounding box center [223, 79] width 331 height 218
click at [306, 117] on div at bounding box center [341, 98] width 74 height 165
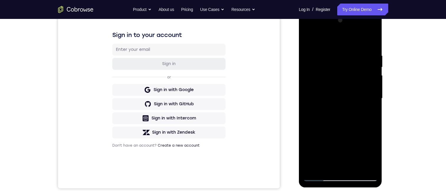
click at [367, 167] on div at bounding box center [341, 98] width 74 height 165
click at [316, 143] on div at bounding box center [341, 98] width 74 height 165
click at [308, 38] on div at bounding box center [341, 98] width 74 height 165
click at [351, 60] on div at bounding box center [341, 98] width 74 height 165
click at [316, 92] on div at bounding box center [341, 98] width 74 height 165
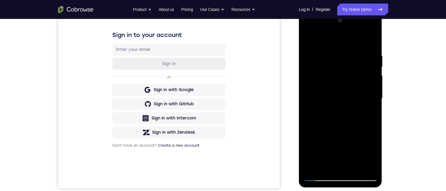
click at [373, 22] on div at bounding box center [341, 98] width 74 height 165
click at [309, 39] on div at bounding box center [341, 98] width 74 height 165
click at [353, 168] on div at bounding box center [341, 98] width 74 height 165
click at [341, 129] on div at bounding box center [341, 98] width 74 height 165
click at [374, 65] on div at bounding box center [341, 98] width 74 height 165
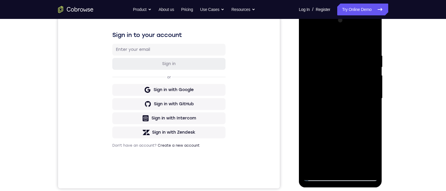
click at [374, 65] on div at bounding box center [341, 98] width 74 height 165
click at [356, 115] on div at bounding box center [341, 98] width 74 height 165
click at [308, 67] on div at bounding box center [341, 98] width 74 height 165
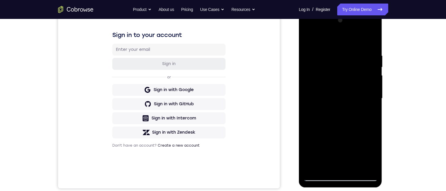
click at [308, 67] on div at bounding box center [341, 98] width 74 height 165
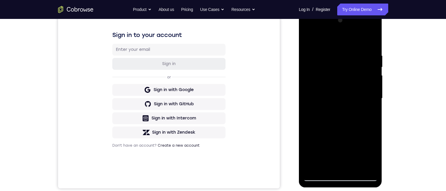
click at [344, 82] on div at bounding box center [341, 98] width 74 height 165
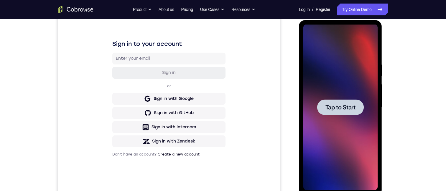
scroll to position [86, 0]
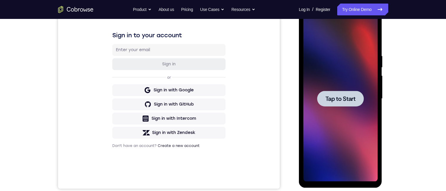
click at [346, 97] on span "Tap to Start" at bounding box center [341, 99] width 30 height 6
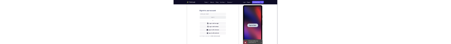
scroll to position [0, 0]
